Goal: Task Accomplishment & Management: Complete application form

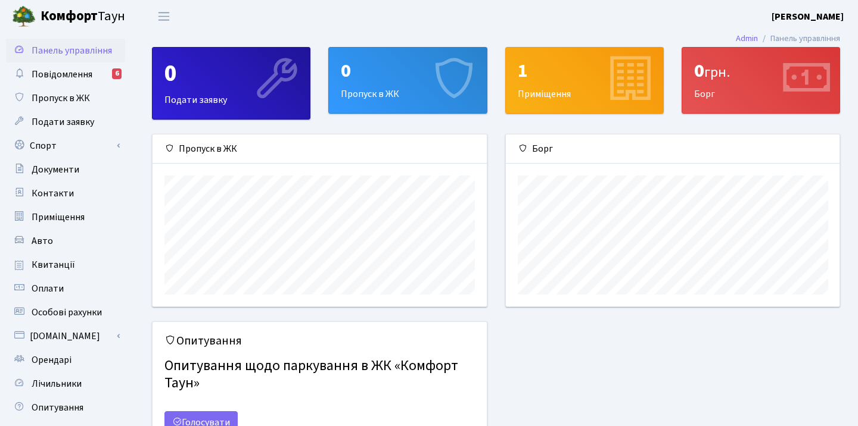
scroll to position [172, 334]
click at [375, 77] on div "0" at bounding box center [407, 71] width 133 height 23
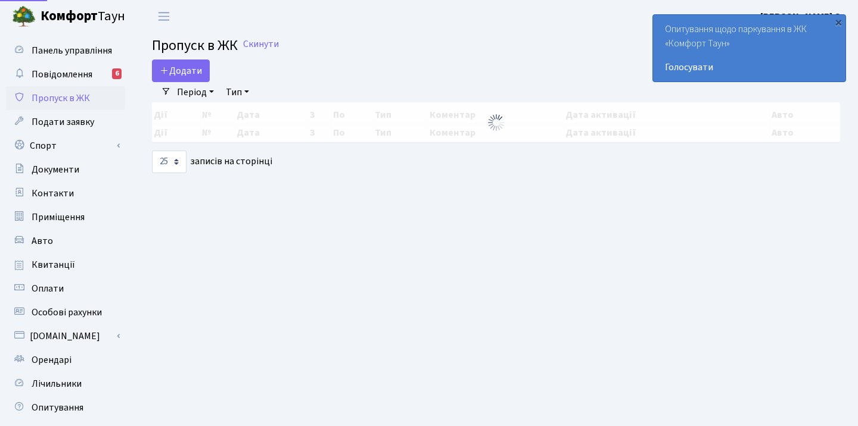
select select "25"
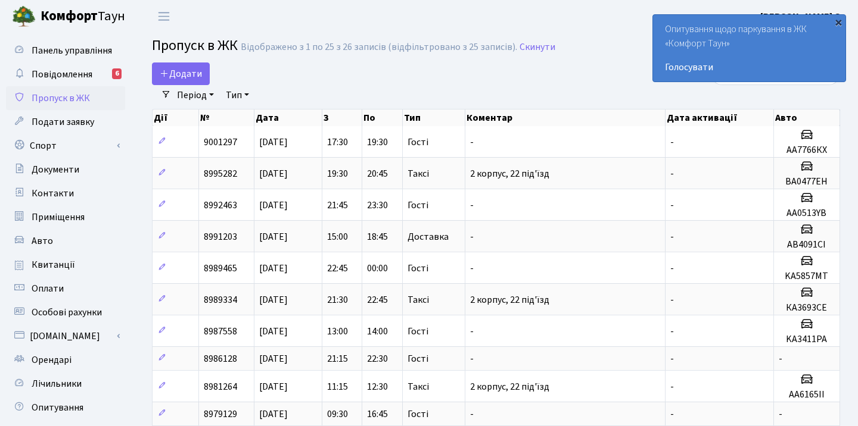
click at [836, 20] on div "×" at bounding box center [838, 22] width 12 height 12
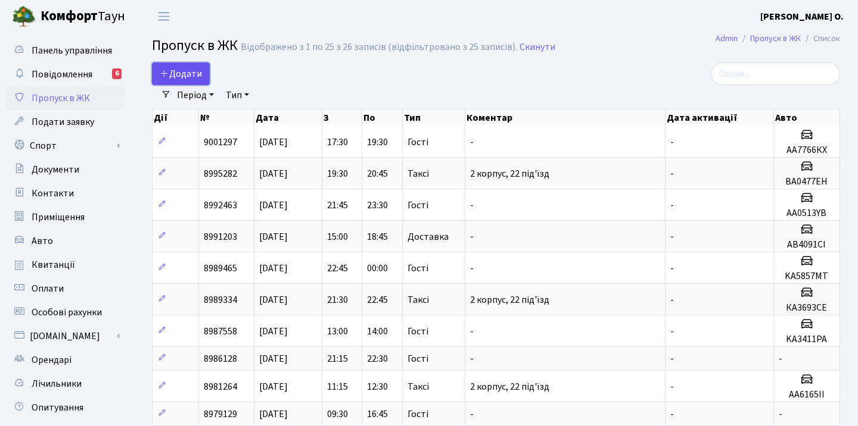
click at [194, 76] on span "Додати" at bounding box center [181, 73] width 42 height 13
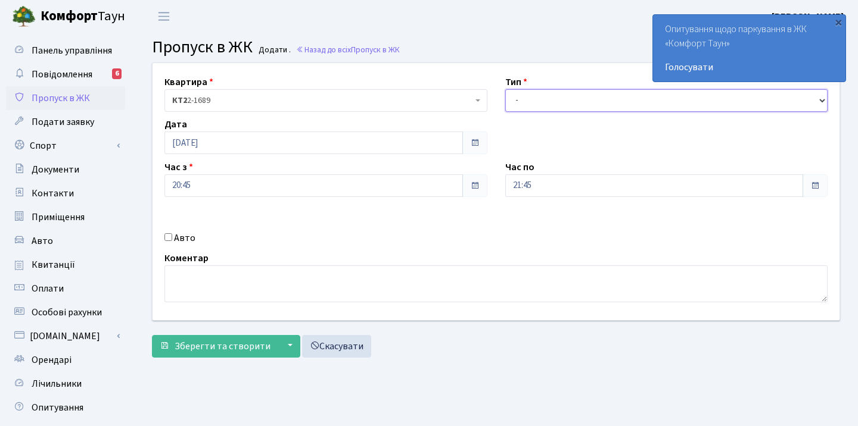
click at [539, 104] on select "- Доставка Таксі Гості Сервіс" at bounding box center [666, 100] width 323 height 23
select select "1"
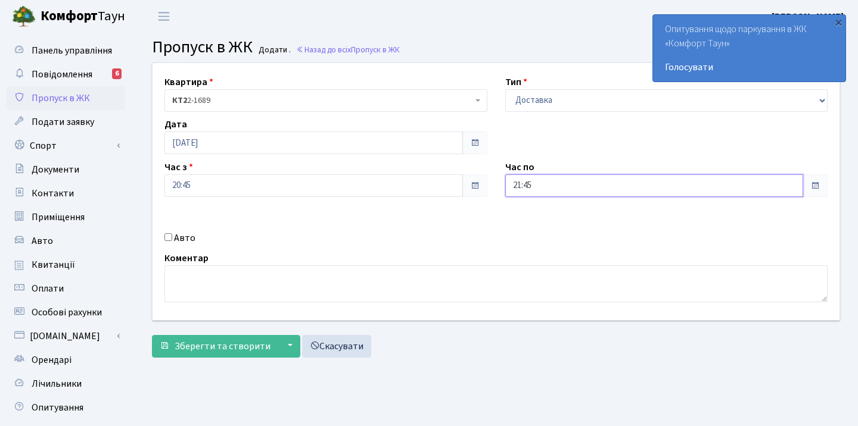
click at [555, 191] on input "21:45" at bounding box center [654, 185] width 298 height 23
click at [429, 233] on div "Авто" at bounding box center [325, 238] width 341 height 14
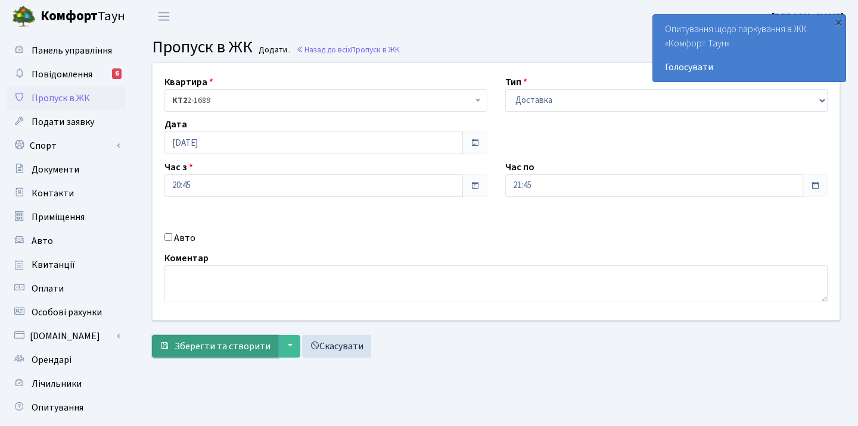
click at [214, 347] on span "Зберегти та створити" at bounding box center [222, 346] width 96 height 13
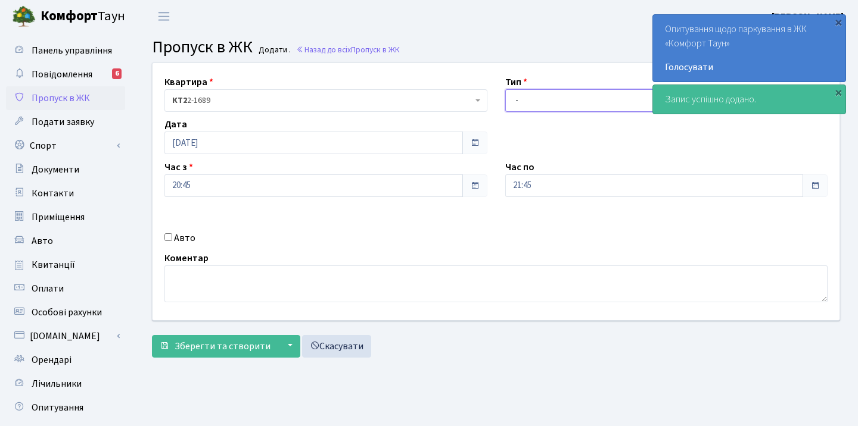
click at [548, 95] on select "- Доставка Таксі Гості Сервіс" at bounding box center [666, 100] width 323 height 23
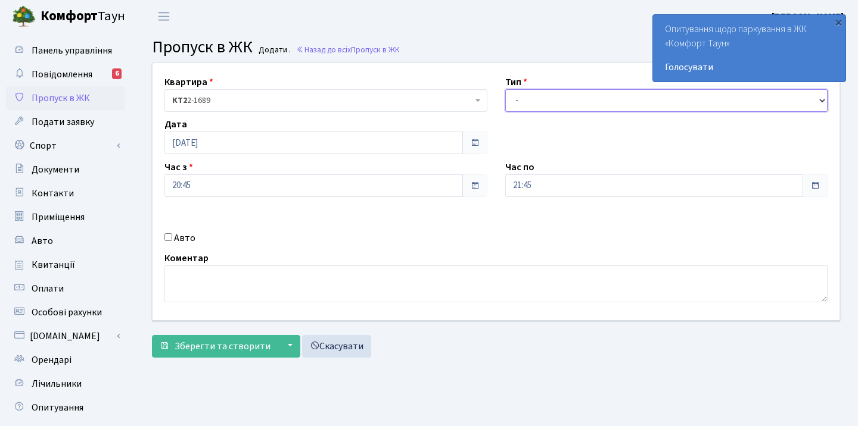
select select "1"
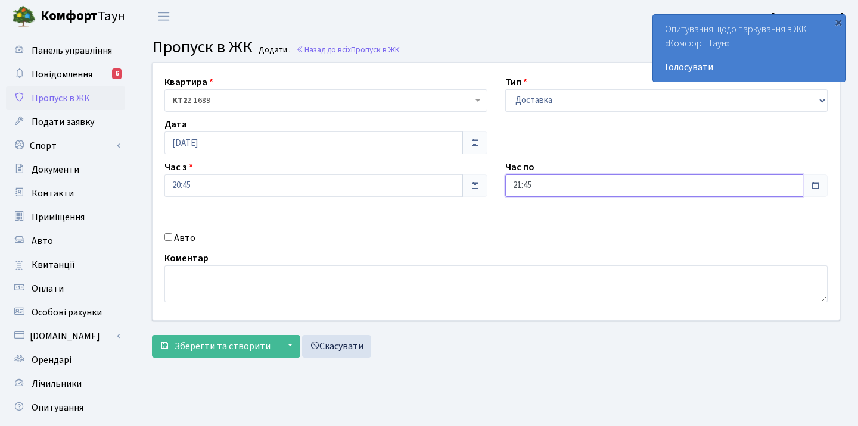
click at [552, 187] on input "21:45" at bounding box center [654, 185] width 298 height 23
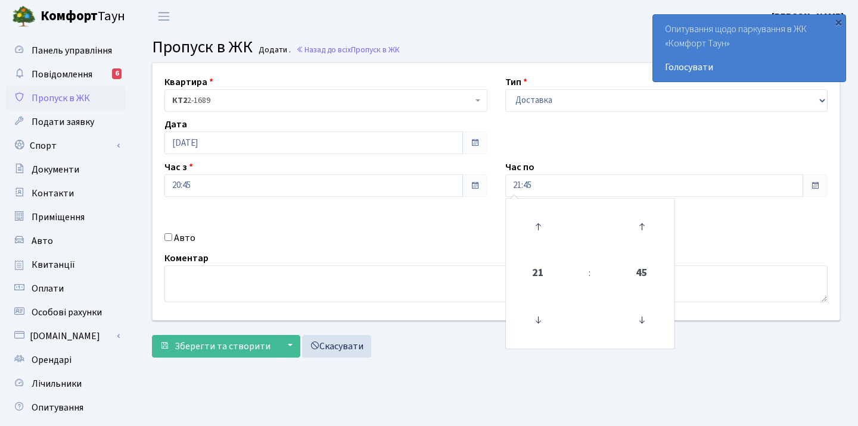
click at [376, 236] on div "Авто" at bounding box center [325, 238] width 341 height 14
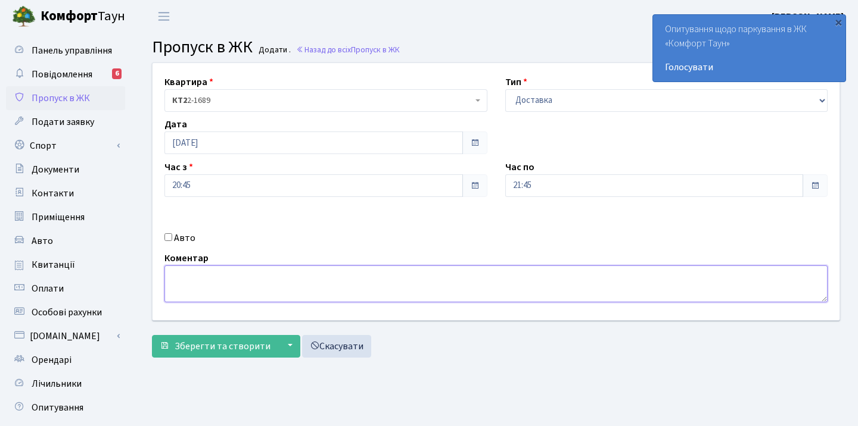
click at [322, 288] on textarea at bounding box center [495, 284] width 663 height 37
type textarea "L"
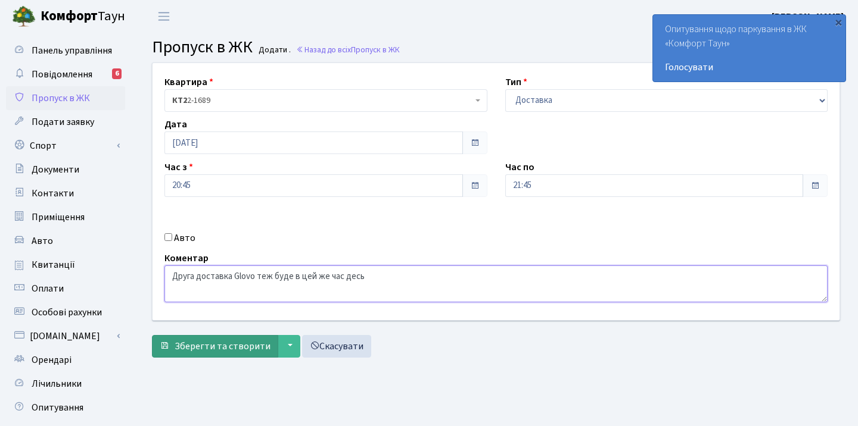
type textarea "Друга доставка Glovo теж буде в цей же час десь"
click at [205, 344] on span "Зберегти та створити" at bounding box center [222, 346] width 96 height 13
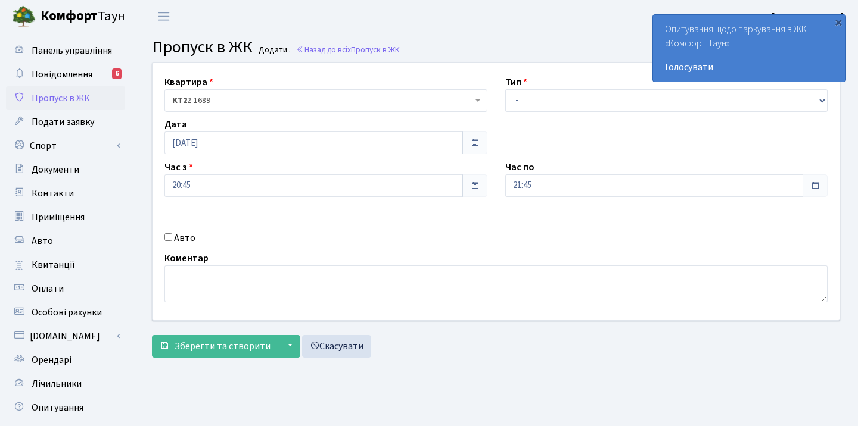
click at [78, 90] on link "Пропуск в ЖК" at bounding box center [65, 98] width 119 height 24
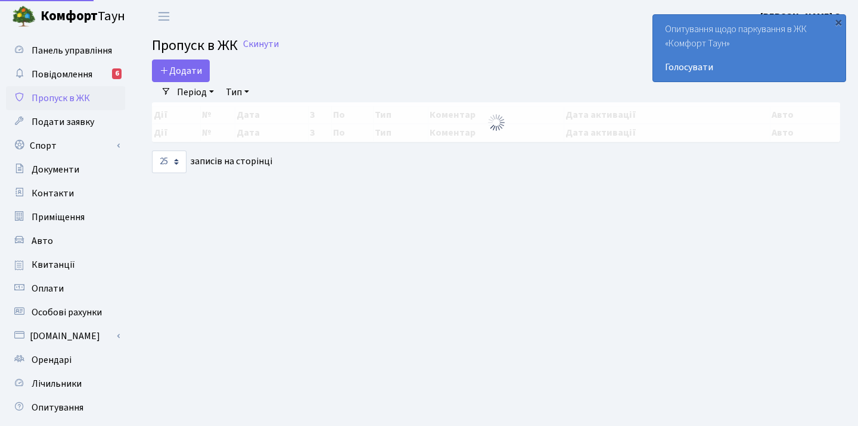
select select "25"
